Goal: Communication & Community: Answer question/provide support

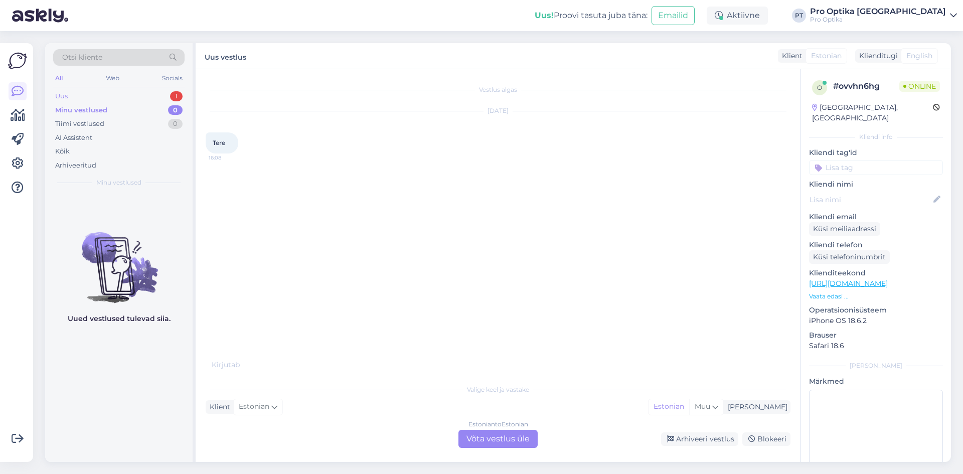
click at [174, 94] on div "1" at bounding box center [176, 96] width 13 height 10
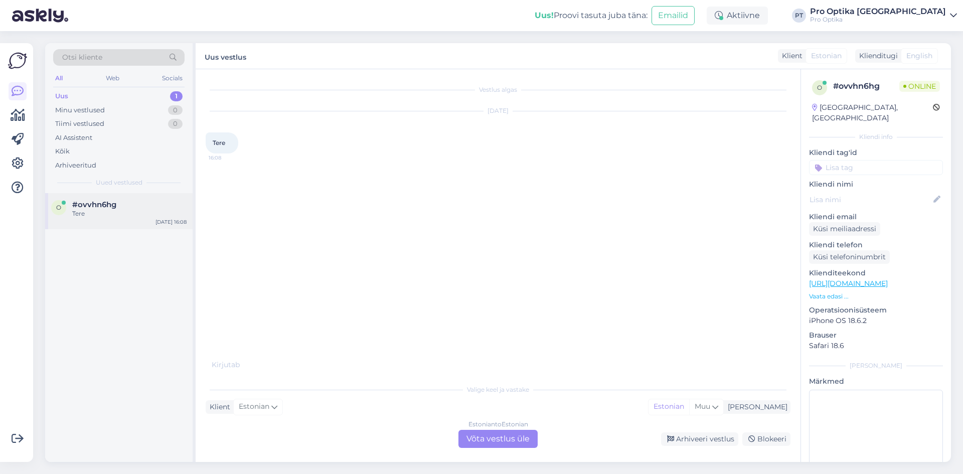
click at [127, 222] on div "o #ovvhn6hg Tere [DATE] 16:08" at bounding box center [118, 211] width 147 height 36
click at [505, 451] on div "Vestlus algas [DATE] Tere 16:08 Kirjutab . . . Valige [PERSON_NAME] vastake Kli…" at bounding box center [498, 265] width 605 height 393
click at [504, 435] on div "Estonian to Estonian Võta vestlus üle" at bounding box center [497, 439] width 79 height 18
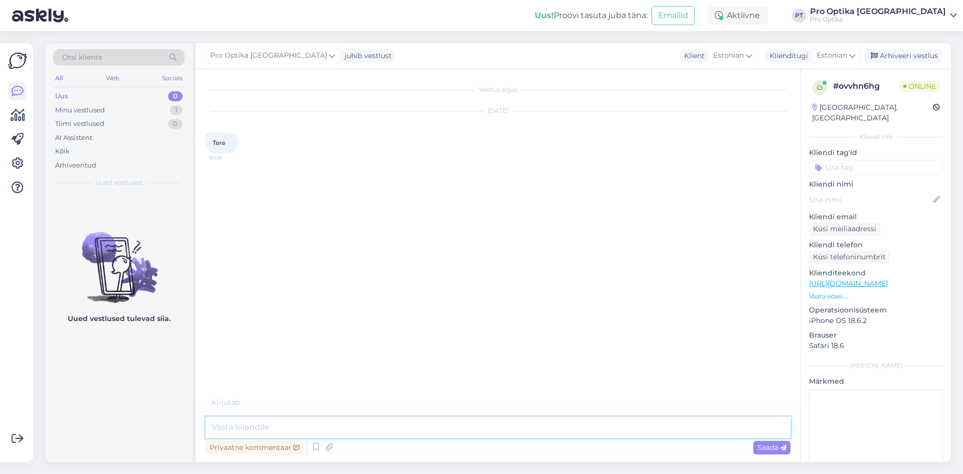
click at [252, 421] on textarea at bounding box center [498, 427] width 585 height 21
type textarea "Tere!"
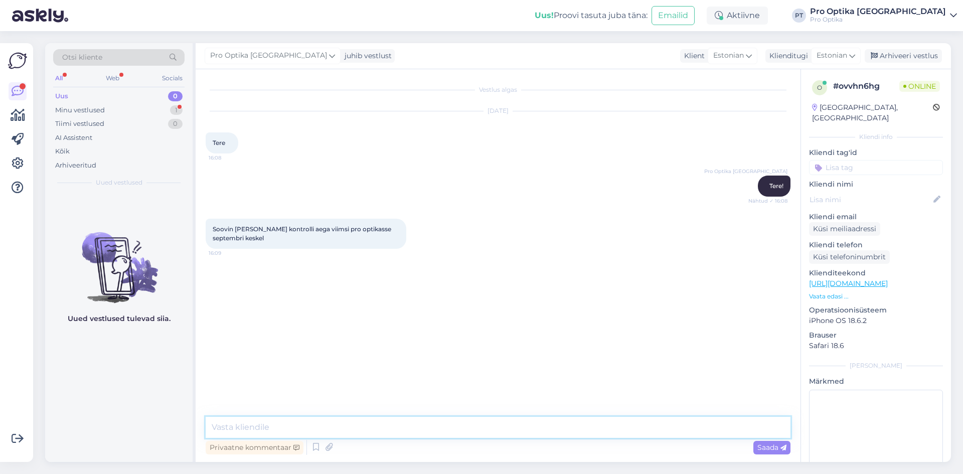
click at [292, 428] on textarea at bounding box center [498, 427] width 585 height 21
click at [310, 452] on icon at bounding box center [316, 447] width 12 height 15
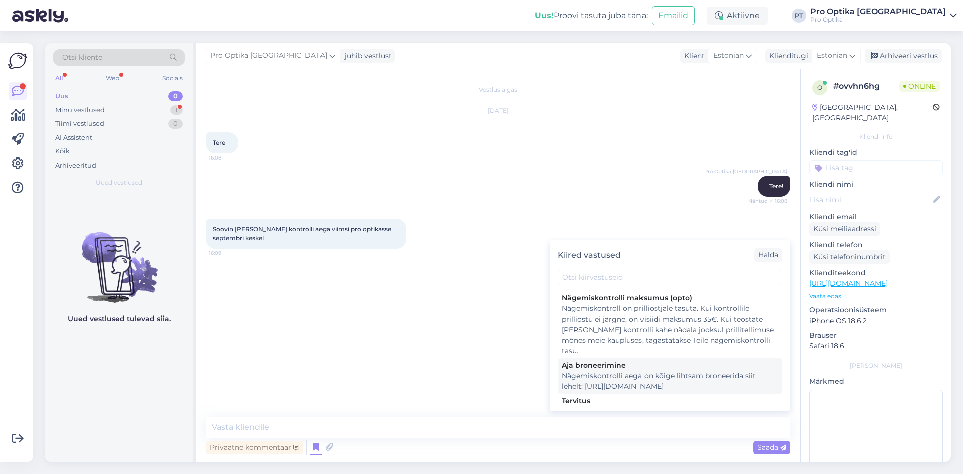
scroll to position [201, 0]
click at [673, 378] on div "Nägemiskontrolli aega on kõige lihtsam broneerida siit lehelt: [URL][DOMAIN_NAM…" at bounding box center [670, 380] width 217 height 21
type textarea "Nägemiskontrolli aega on kõige lihtsam broneerida siit lehelt: [URL][DOMAIN_NAM…"
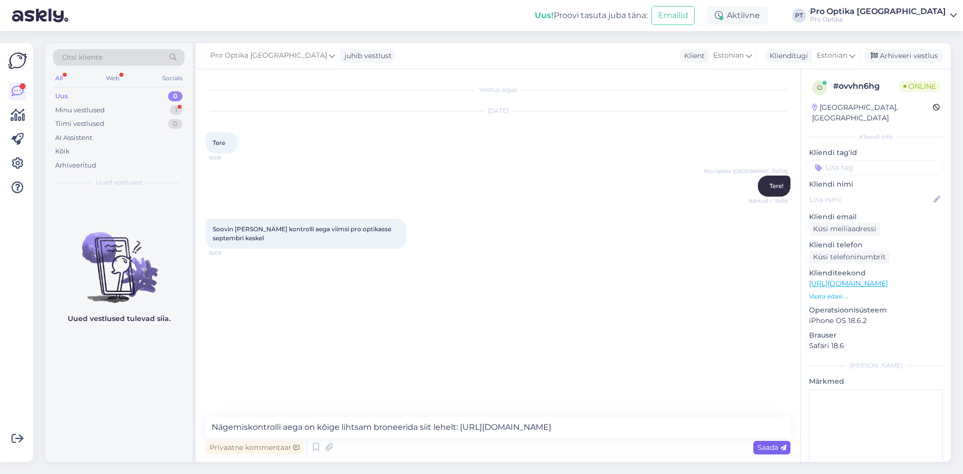
click at [776, 449] on span "Saada" at bounding box center [771, 447] width 29 height 9
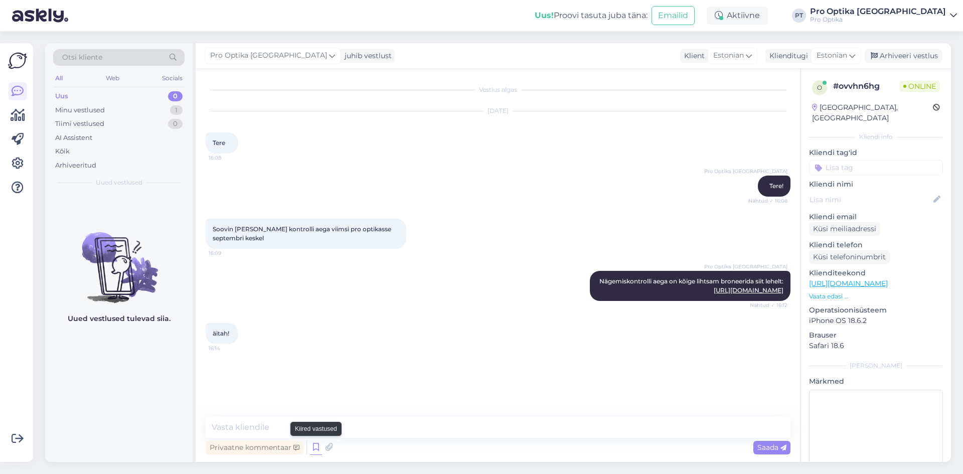
click at [318, 446] on icon at bounding box center [316, 447] width 12 height 15
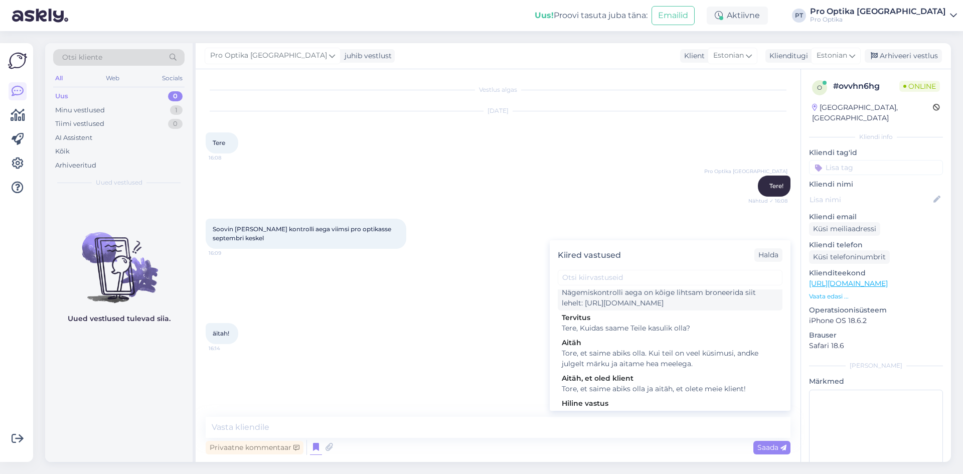
scroll to position [301, 0]
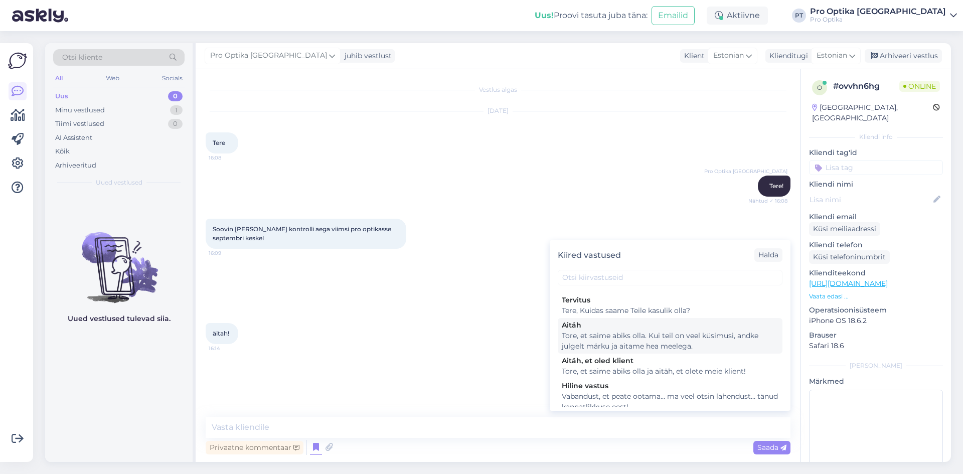
click at [657, 352] on div "Tore, et saime abiks olla. Kui teil on veel küsimusi, andke julgelt märku ja ai…" at bounding box center [670, 340] width 217 height 21
type textarea "Tore, et saime abiks olla. Kui teil on veel küsimusi, andke julgelt märku ja ai…"
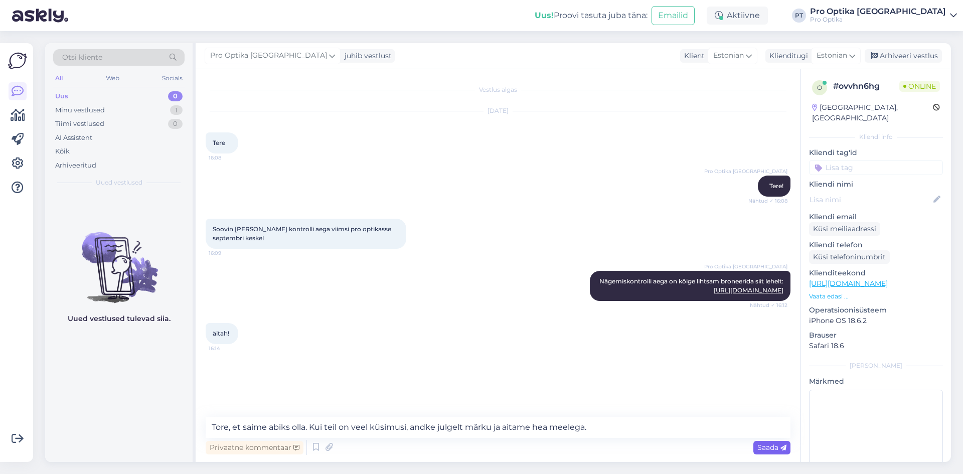
click at [764, 446] on span "Saada" at bounding box center [771, 447] width 29 height 9
